Goal: Find specific page/section: Find specific page/section

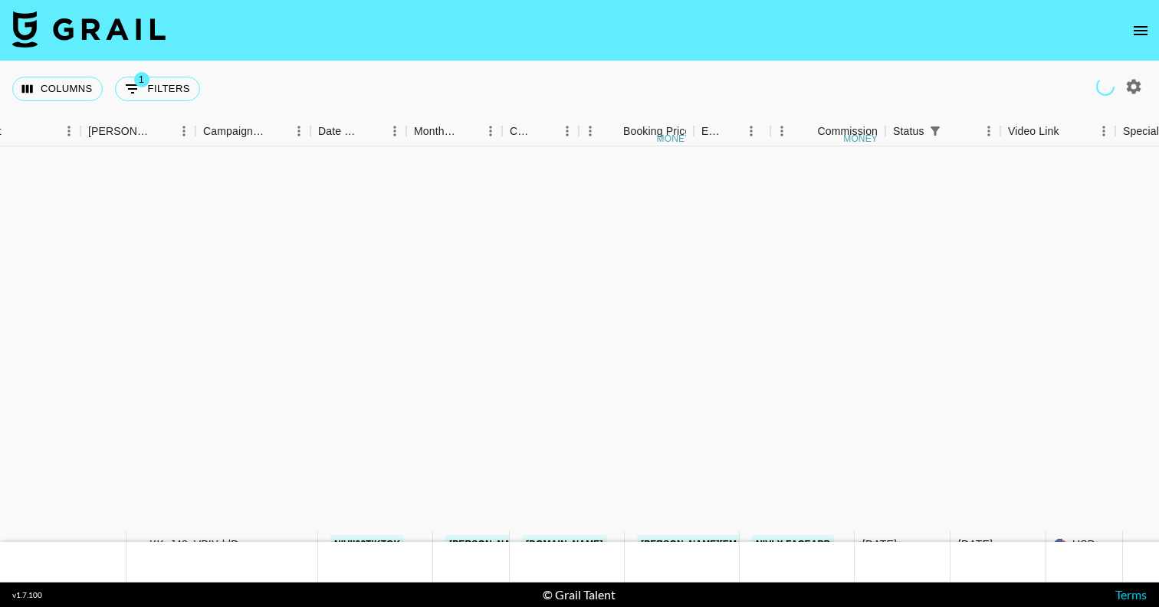
scroll to position [465, 544]
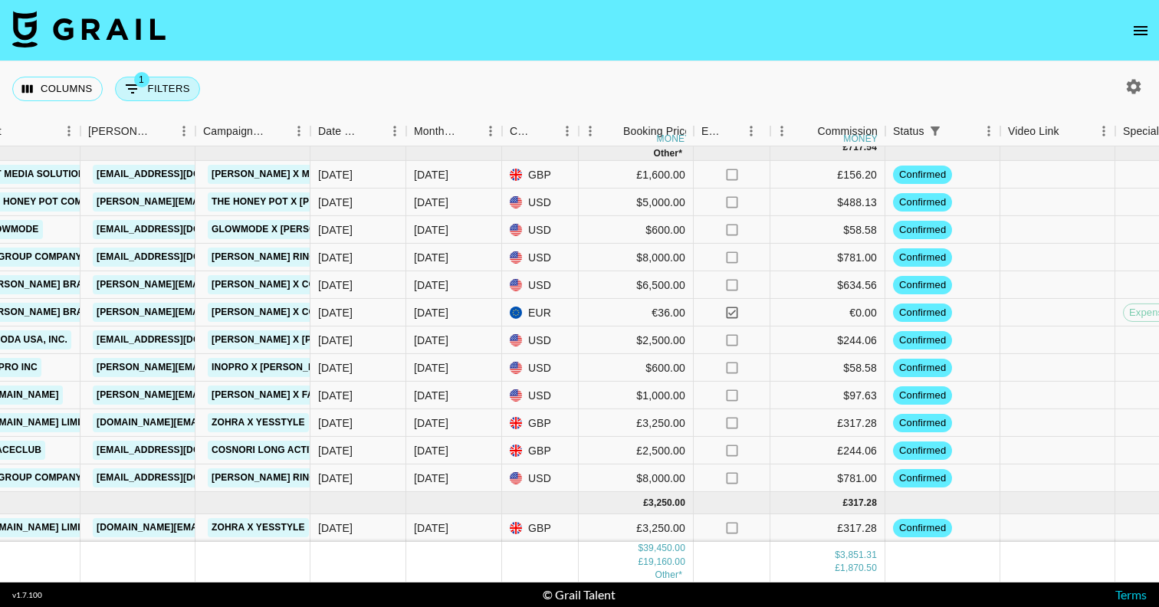
click at [156, 82] on button "1 Filters" at bounding box center [157, 89] width 85 height 25
select select "status"
select select "isNotAnyOf"
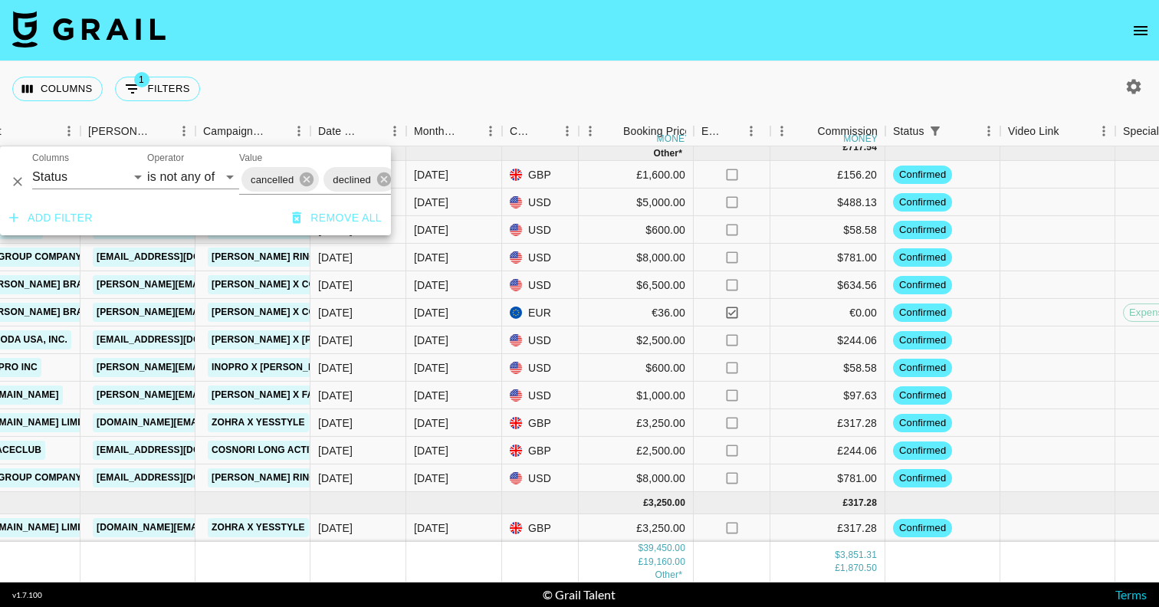
click at [321, 190] on div "cancelled declined" at bounding box center [354, 180] width 230 height 30
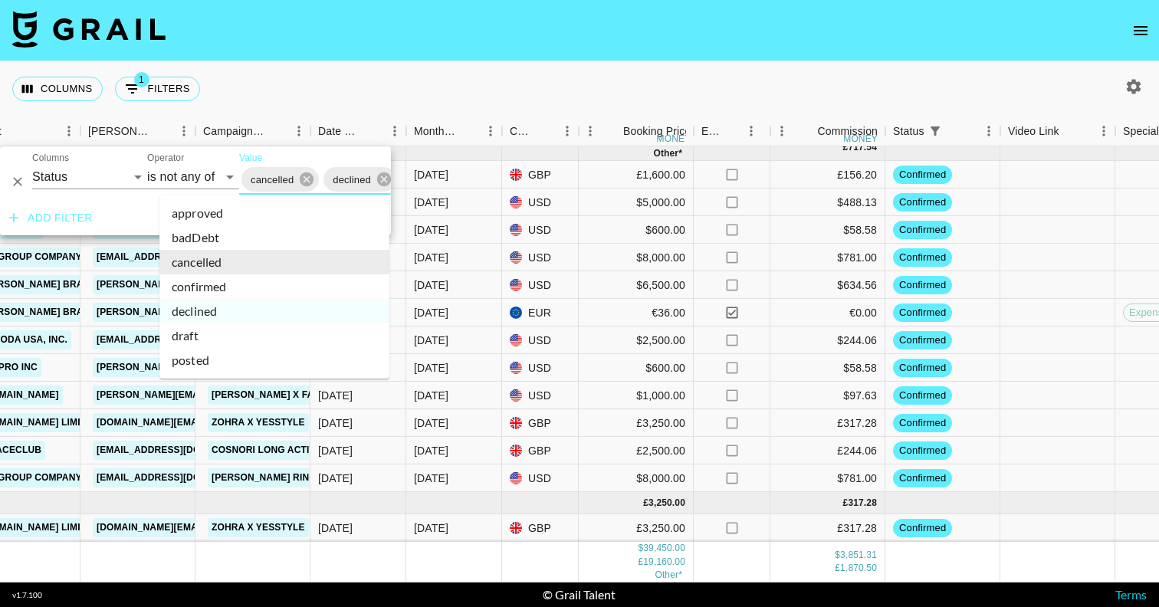
scroll to position [0, 80]
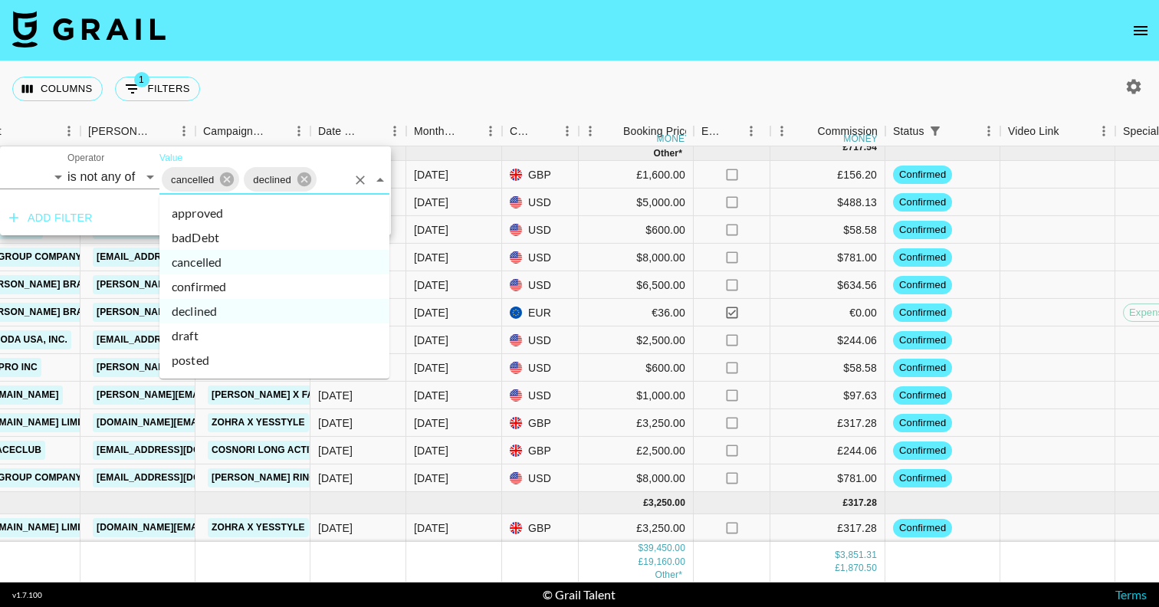
click at [307, 282] on li "confirmed" at bounding box center [274, 286] width 230 height 25
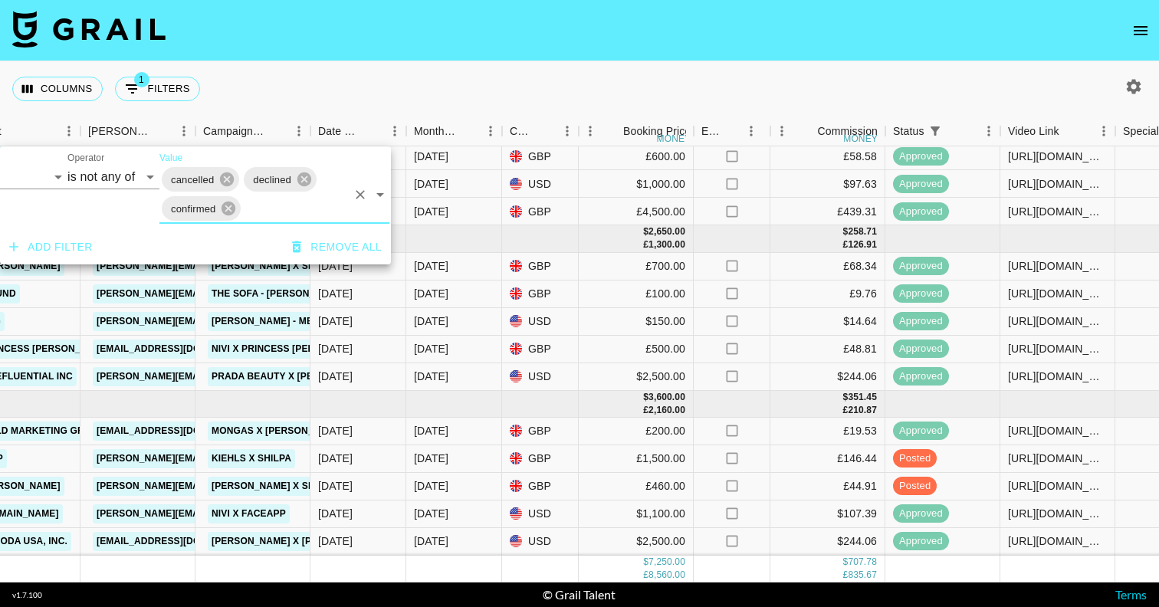
scroll to position [31, 544]
click at [303, 202] on input "Value" at bounding box center [294, 209] width 103 height 24
click at [284, 220] on input "Value" at bounding box center [294, 209] width 103 height 24
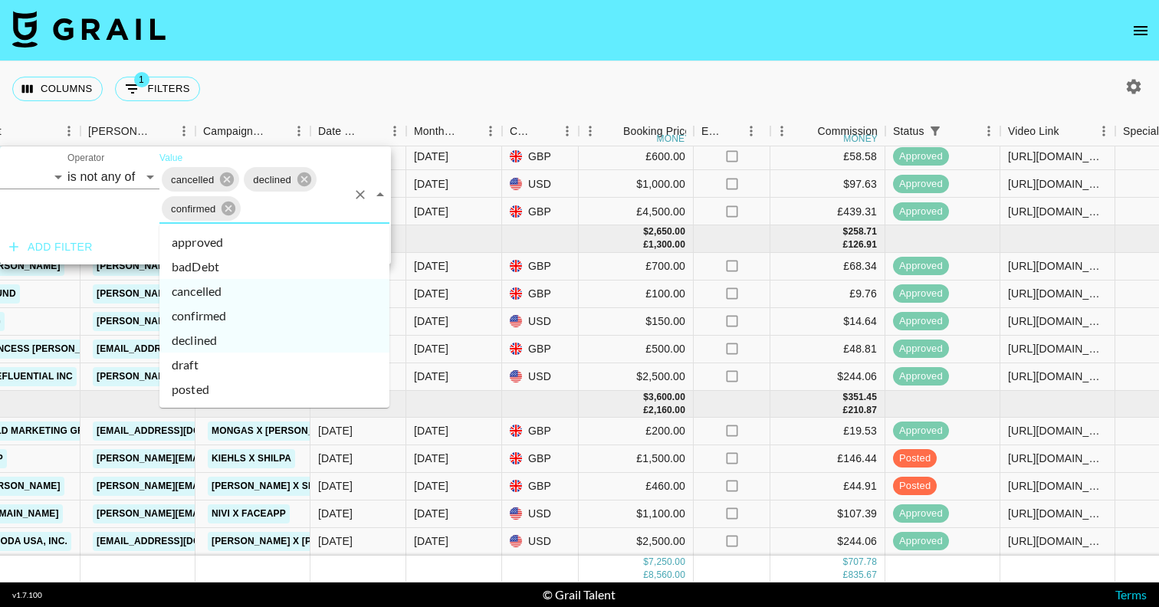
click at [218, 365] on li "draft" at bounding box center [274, 365] width 230 height 25
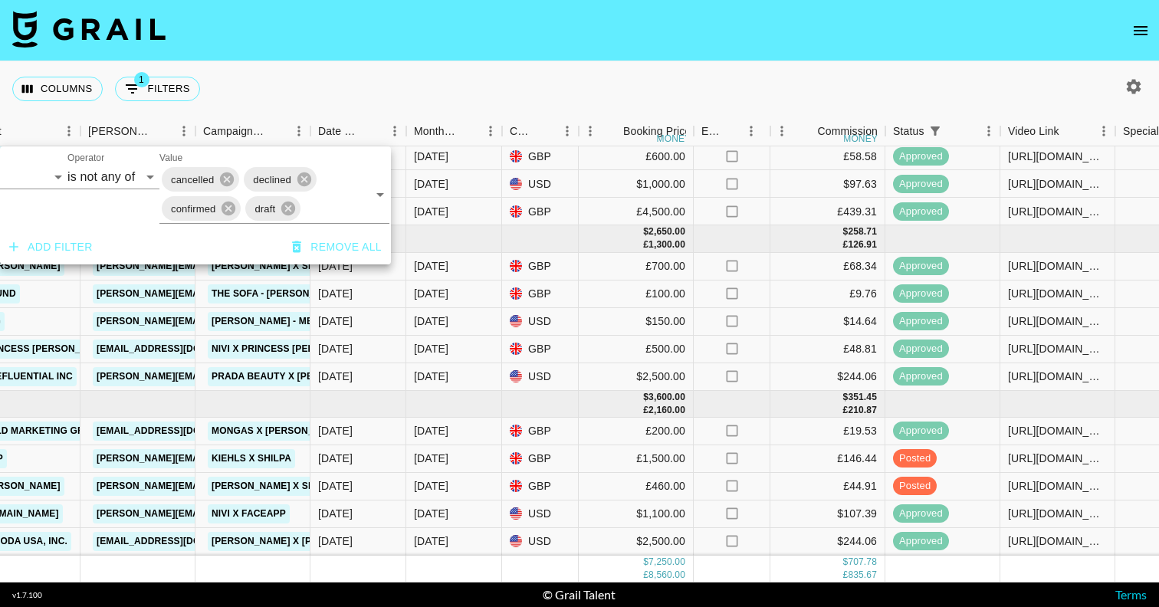
click at [330, 213] on input "Value" at bounding box center [325, 209] width 44 height 24
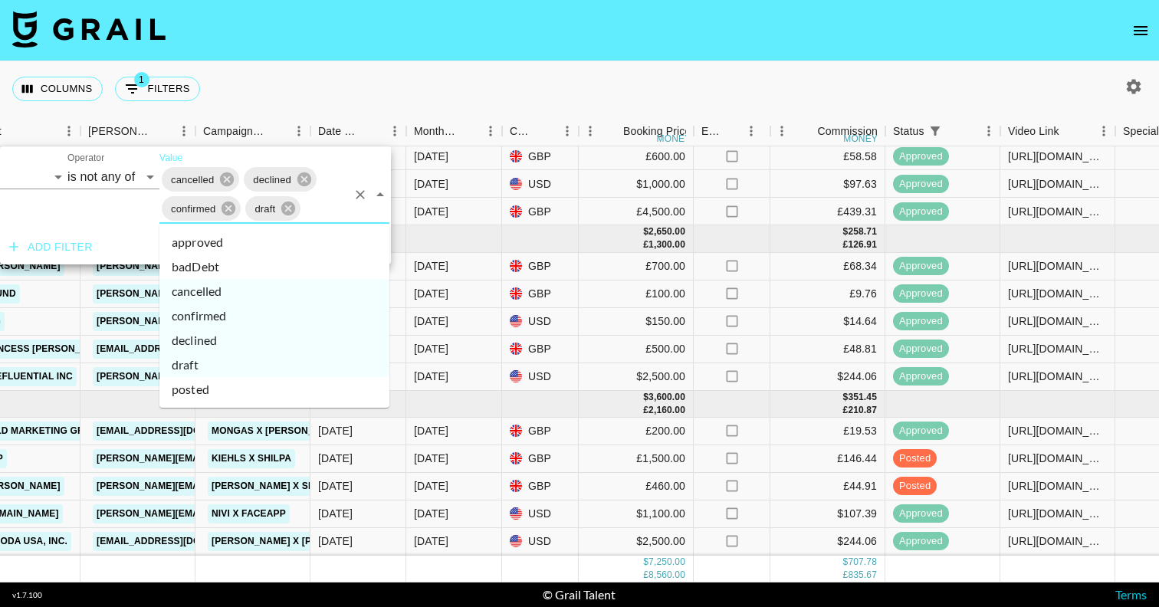
click at [241, 392] on li "posted" at bounding box center [274, 389] width 230 height 25
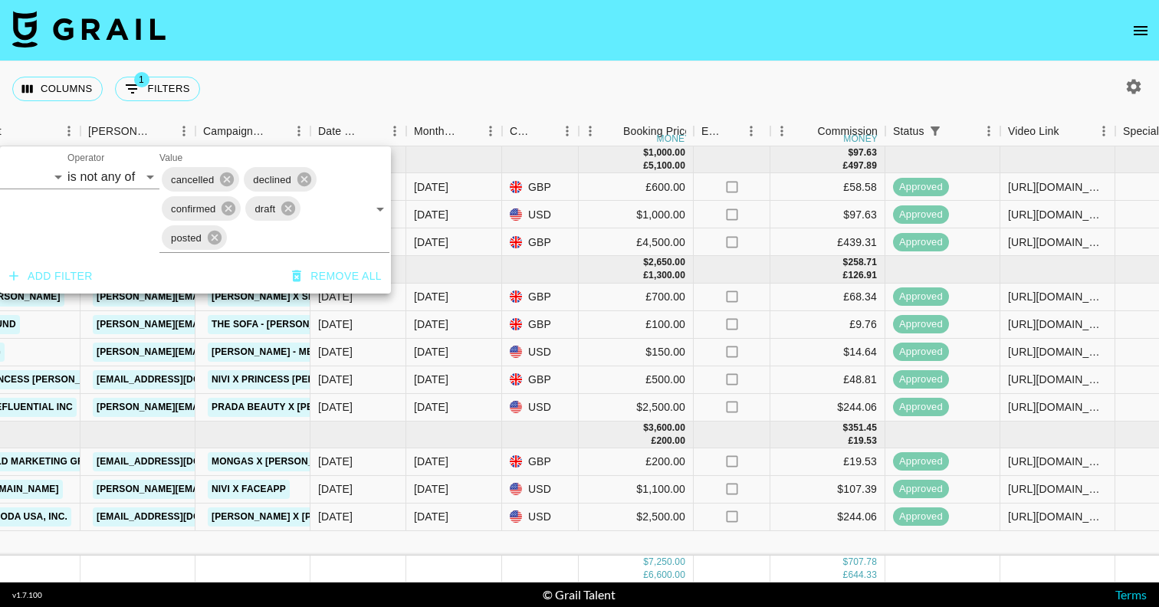
scroll to position [0, 544]
click at [388, 91] on div "Columns 1 Filters + Booking" at bounding box center [579, 88] width 1159 height 55
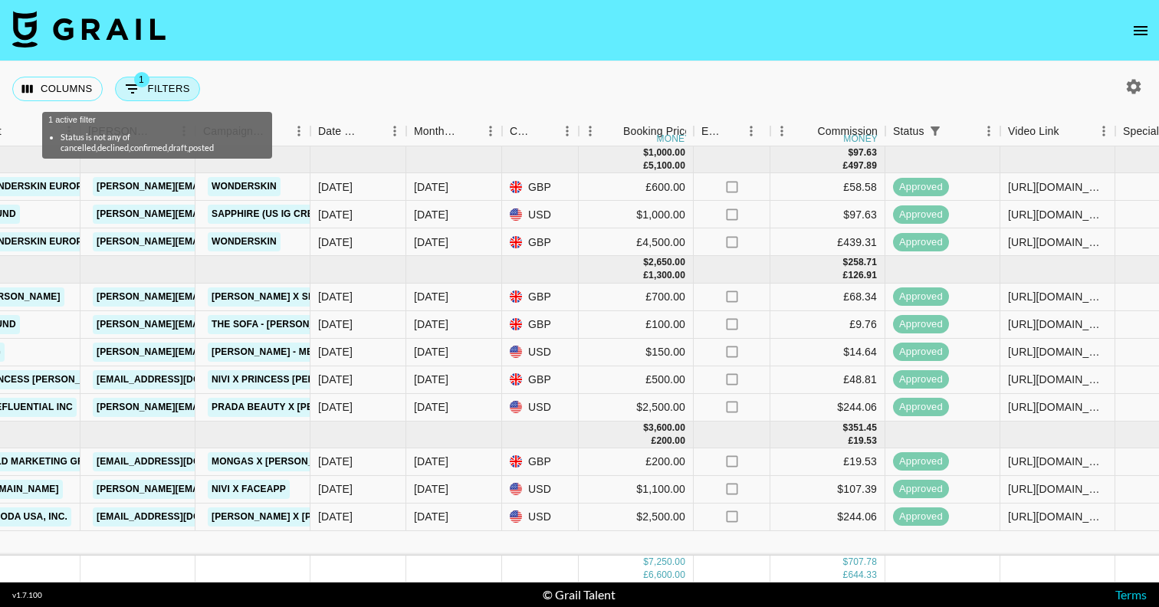
click at [156, 84] on button "1 Filters" at bounding box center [157, 89] width 85 height 25
select select "status"
select select "isNotAnyOf"
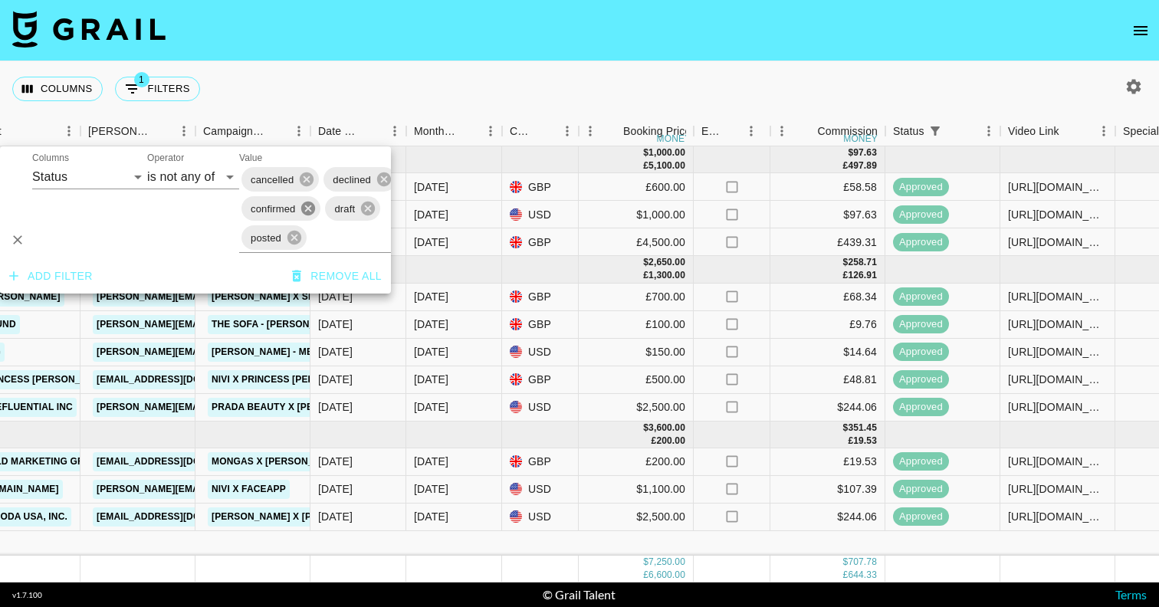
click at [310, 214] on icon at bounding box center [308, 209] width 14 height 14
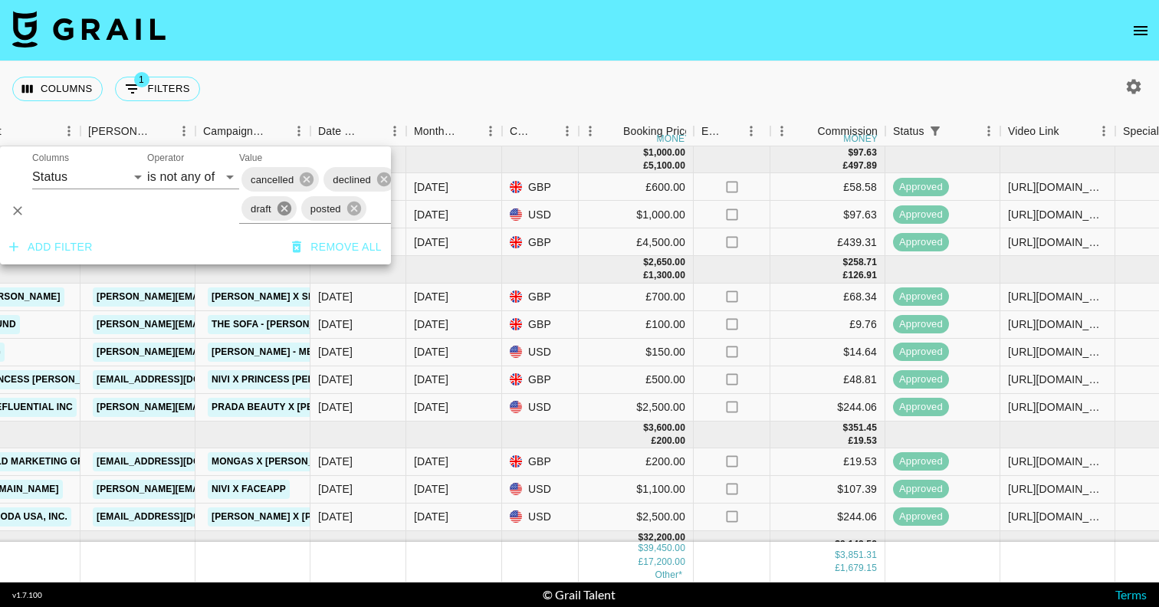
click at [283, 212] on icon at bounding box center [284, 209] width 14 height 14
click at [291, 210] on icon at bounding box center [294, 208] width 17 height 17
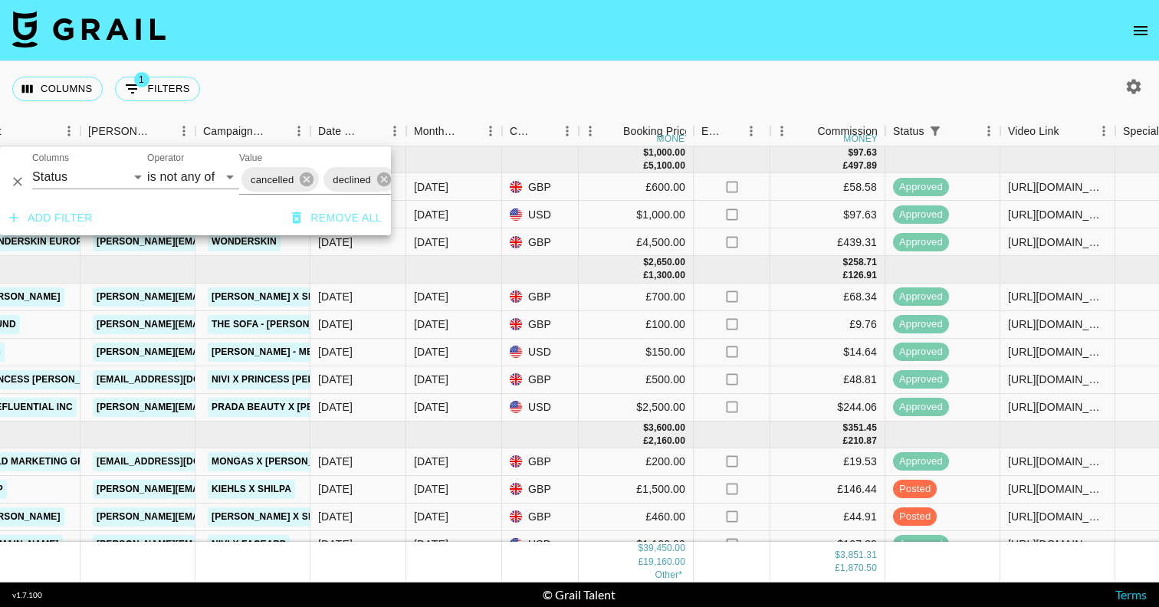
click at [403, 95] on div "Columns 1 Filters + Booking" at bounding box center [579, 88] width 1159 height 55
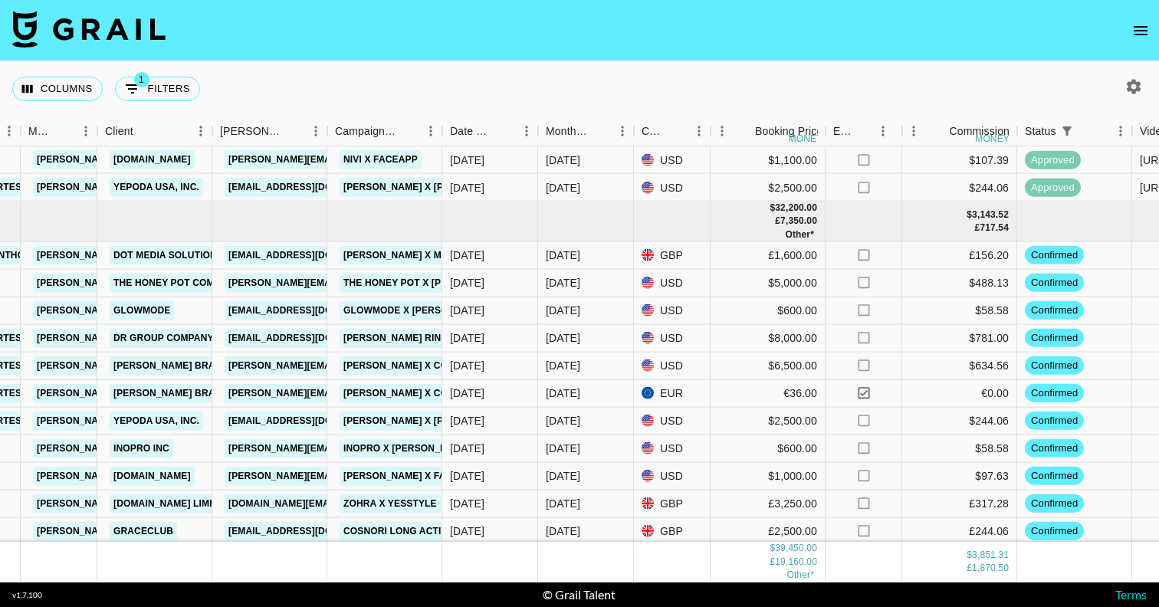
scroll to position [388, 412]
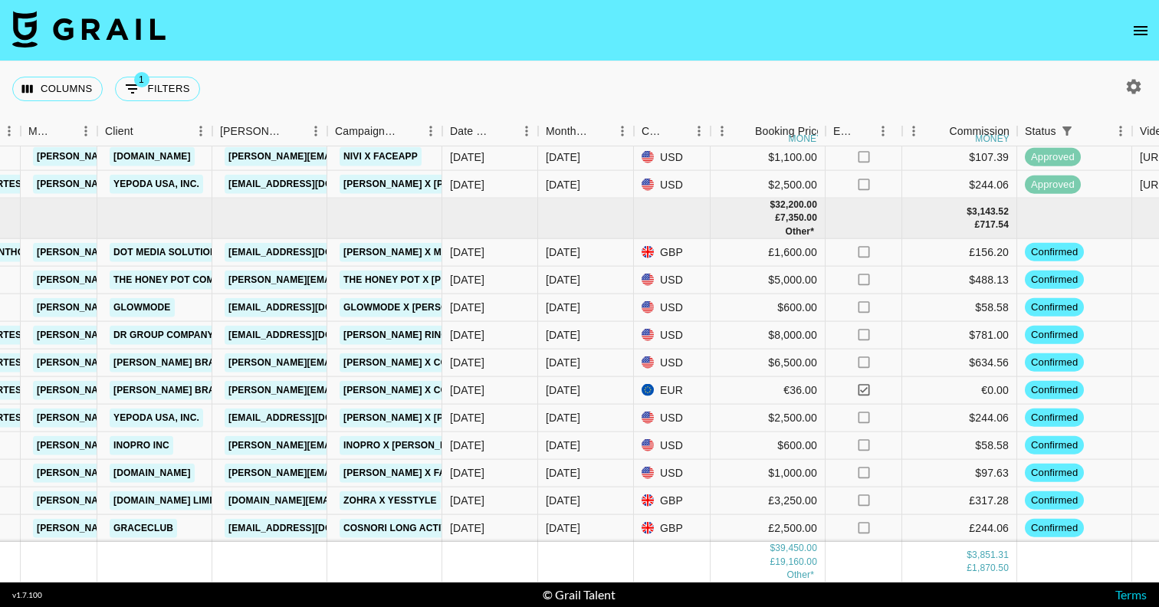
click at [1135, 95] on icon "button" at bounding box center [1134, 86] width 18 height 18
select select "[DATE]"
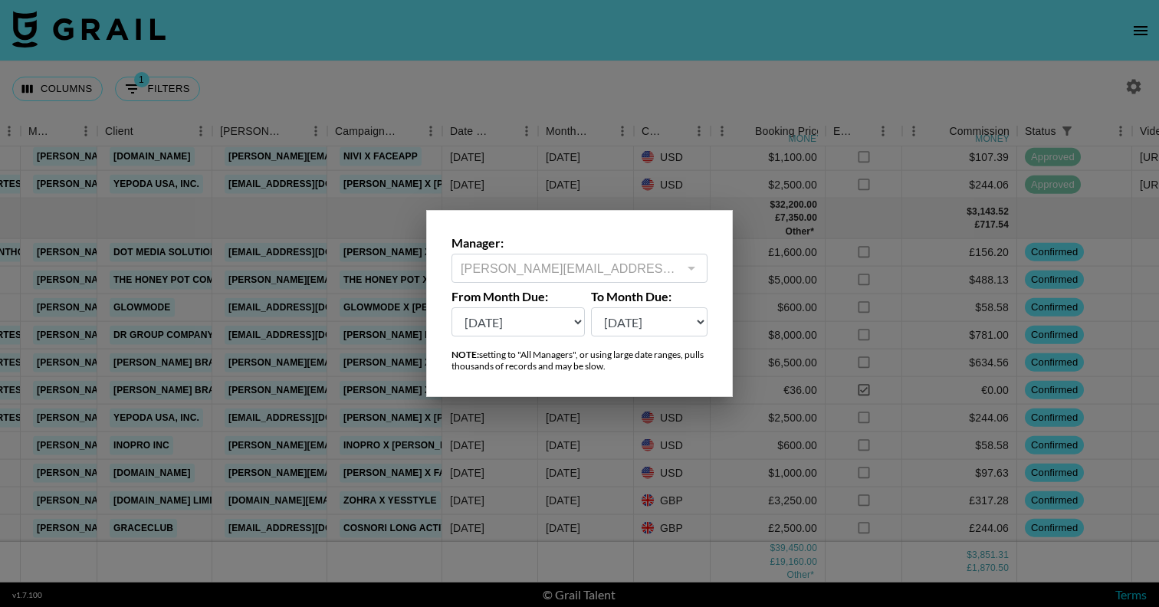
click at [652, 97] on div at bounding box center [579, 303] width 1159 height 607
